Goal: Transaction & Acquisition: Book appointment/travel/reservation

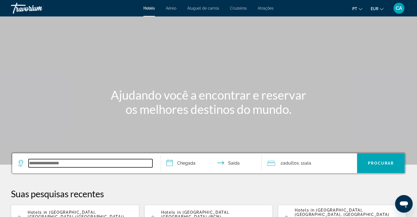
click at [76, 161] on input "Search widget" at bounding box center [90, 163] width 124 height 8
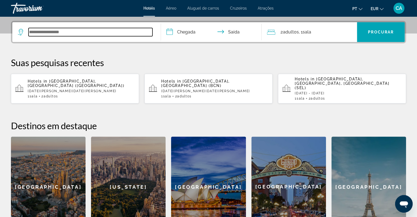
scroll to position [134, 0]
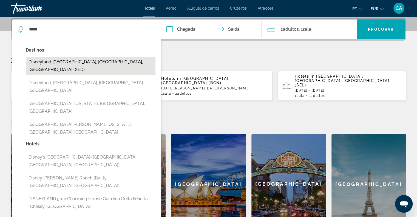
click at [109, 64] on button "Disneyland [GEOGRAPHIC_DATA], [GEOGRAPHIC_DATA], [GEOGRAPHIC_DATA] (XED)" at bounding box center [91, 66] width 130 height 18
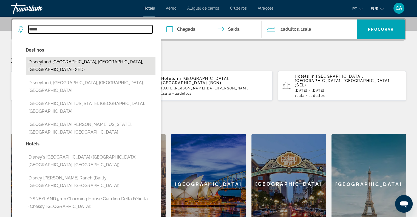
type input "**********"
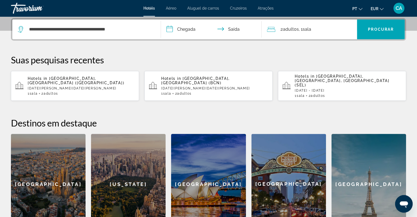
click at [193, 27] on input "**********" at bounding box center [212, 29] width 103 height 21
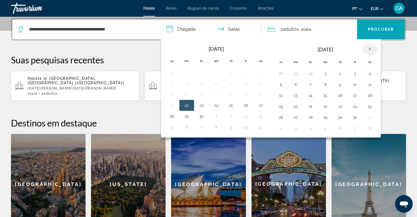
click at [367, 45] on th "Next month" at bounding box center [369, 49] width 15 height 12
click at [368, 45] on th "Next month" at bounding box center [369, 49] width 15 height 12
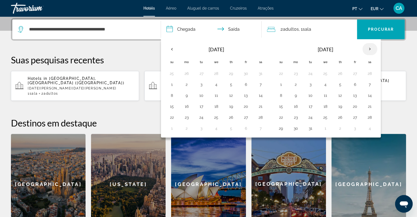
click at [367, 46] on th "Next month" at bounding box center [369, 49] width 15 height 12
click at [339, 71] on button "4" at bounding box center [339, 74] width 9 height 8
click at [351, 71] on button "5" at bounding box center [354, 74] width 9 height 8
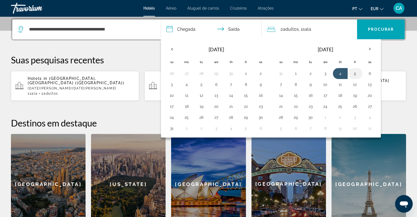
type input "**********"
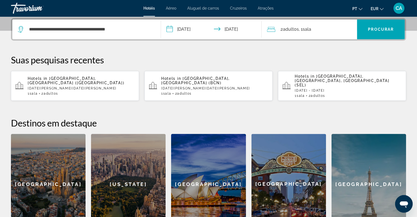
click at [324, 29] on div "2 Adulto Adultos , 1 Sala quartos" at bounding box center [312, 29] width 90 height 8
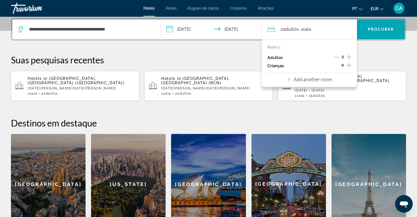
click at [313, 79] on p "Add another room" at bounding box center [312, 79] width 38 height 6
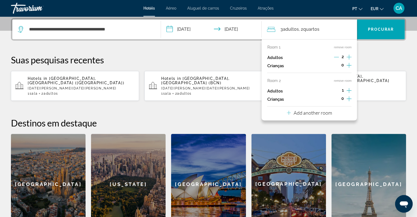
click at [348, 64] on icon "Increment children" at bounding box center [348, 65] width 5 height 7
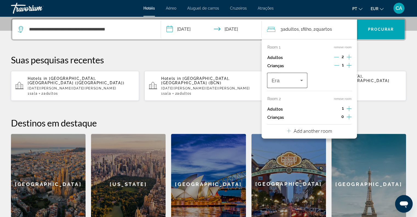
click at [299, 81] on icon "Travelers: 3 adults, 1 child" at bounding box center [301, 80] width 7 height 7
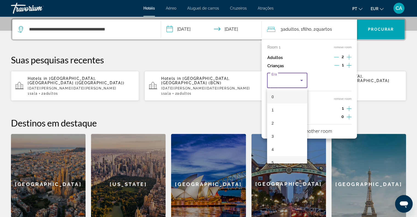
click at [279, 157] on mat-option "5" at bounding box center [287, 162] width 40 height 13
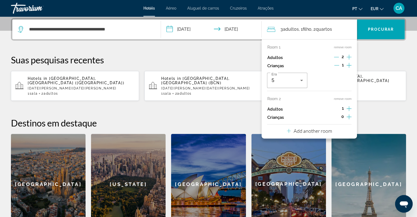
click at [350, 106] on icon "Increment adults" at bounding box center [348, 108] width 5 height 7
click at [347, 117] on icon "Increment children" at bounding box center [348, 116] width 5 height 5
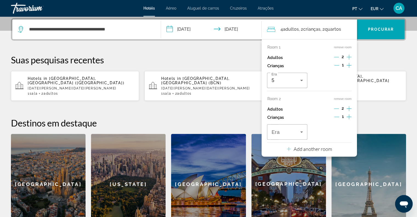
click at [347, 117] on icon "Increment children" at bounding box center [348, 116] width 5 height 5
click at [288, 131] on span "Travelers: 4 adults, 3 children" at bounding box center [285, 131] width 28 height 7
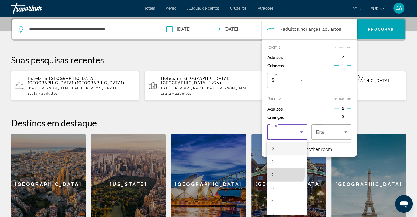
click at [281, 172] on mat-option "2" at bounding box center [287, 174] width 40 height 13
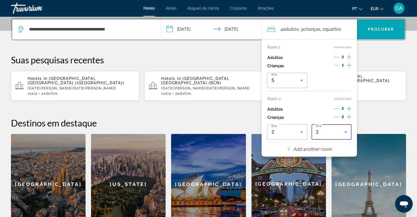
click at [332, 129] on div "2" at bounding box center [330, 131] width 28 height 7
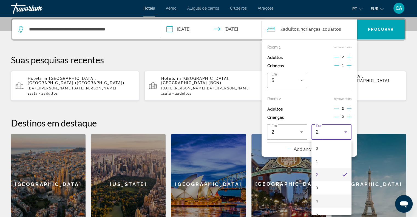
click at [318, 202] on mat-option "4" at bounding box center [331, 200] width 40 height 13
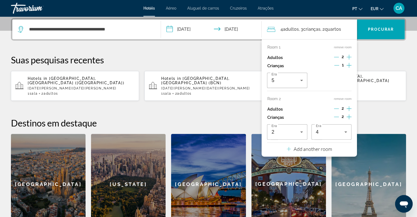
click at [387, 57] on p "Suas pesquisas recentes" at bounding box center [208, 59] width 395 height 11
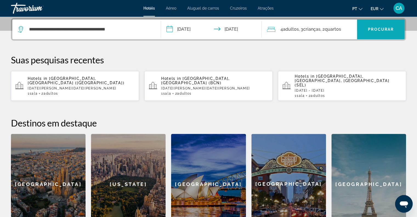
click at [383, 31] on span "Search widget" at bounding box center [381, 29] width 48 height 13
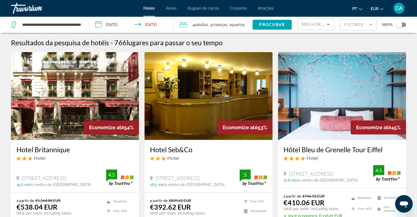
click at [320, 28] on div "Melhores descontos" at bounding box center [316, 26] width 28 height 15
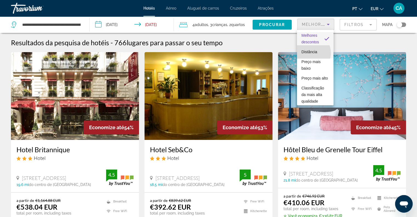
click at [309, 53] on span "Distância" at bounding box center [309, 52] width 16 height 4
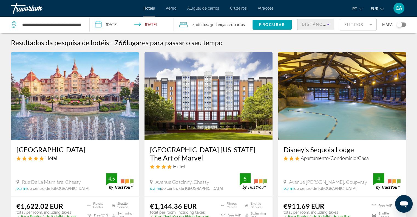
click at [364, 21] on mat-form-field "Filtros" at bounding box center [357, 25] width 37 height 12
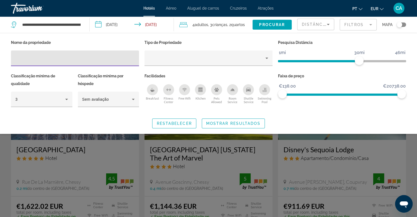
click at [155, 89] on div "Breakfast" at bounding box center [152, 89] width 11 height 11
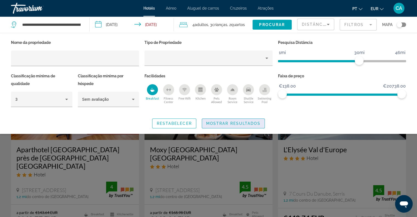
click at [234, 123] on span "Mostrar resultados" at bounding box center [233, 123] width 54 height 4
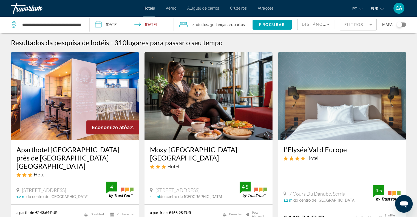
click at [348, 24] on mat-form-field "Filtros" at bounding box center [357, 25] width 37 height 12
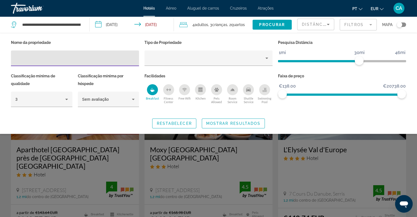
click at [369, 155] on div "Search widget" at bounding box center [208, 149] width 417 height 134
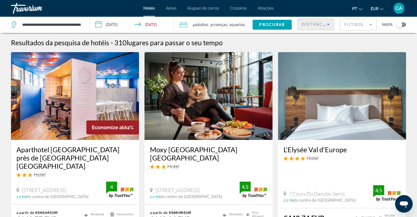
click at [308, 25] on span "Distância" at bounding box center [314, 24] width 25 height 4
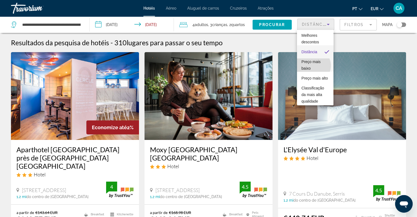
click at [312, 65] on span "Preço mais baixo" at bounding box center [315, 64] width 28 height 13
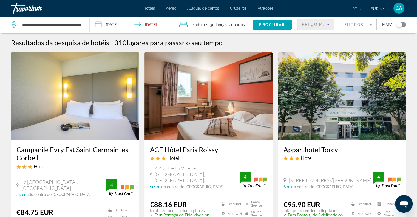
click at [363, 23] on mat-form-field "Filtros" at bounding box center [357, 25] width 37 height 12
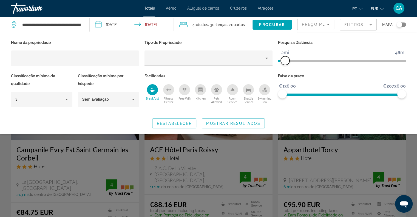
drag, startPoint x: 358, startPoint y: 61, endPoint x: 286, endPoint y: 67, distance: 72.2
click at [286, 67] on div "Pesquisa Distância 1mi 46mi 2mi" at bounding box center [341, 55] width 133 height 33
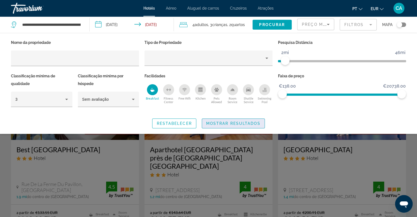
click at [249, 123] on span "Mostrar resultados" at bounding box center [233, 123] width 54 height 4
